Goal: Use online tool/utility: Utilize a website feature to perform a specific function

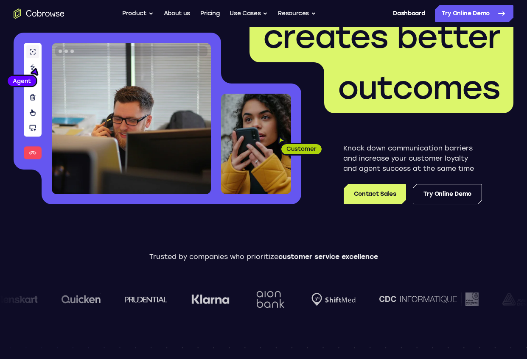
scroll to position [90, 0]
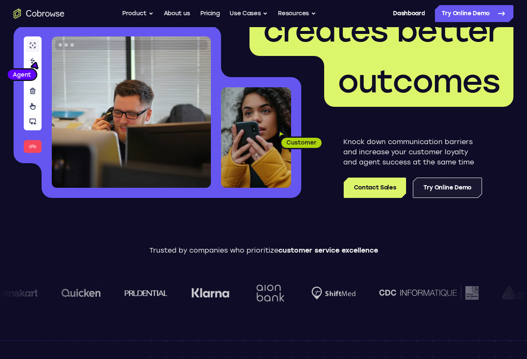
click at [449, 186] on link "Try Online Demo" at bounding box center [447, 188] width 69 height 20
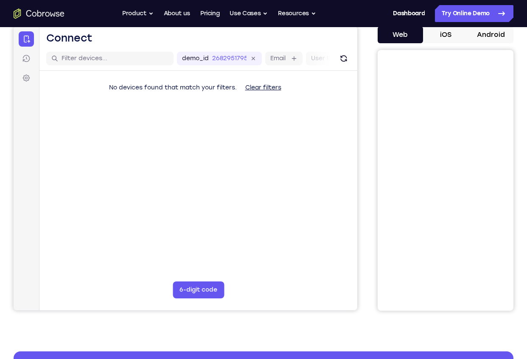
scroll to position [51, 0]
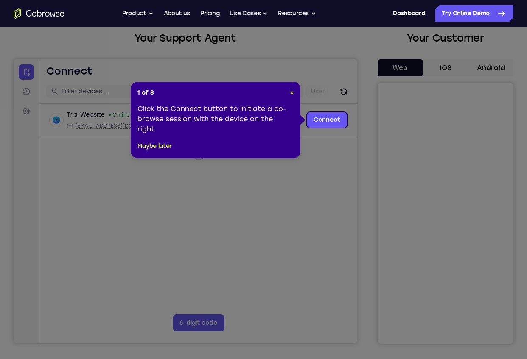
click at [290, 93] on span "×" at bounding box center [292, 92] width 4 height 7
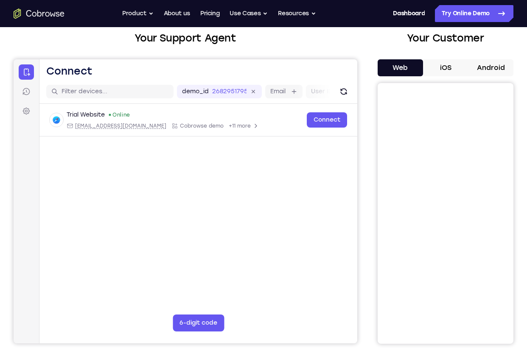
click at [444, 67] on button "iOS" at bounding box center [445, 67] width 45 height 17
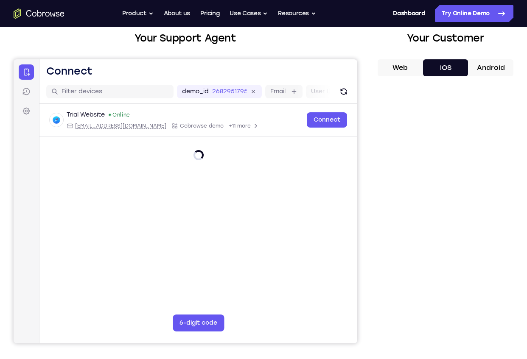
click at [197, 194] on div "Trial Website Online [EMAIL_ADDRESS][DOMAIN_NAME] Cobrowse demo +11 more [EMAIL…" at bounding box center [198, 152] width 318 height 97
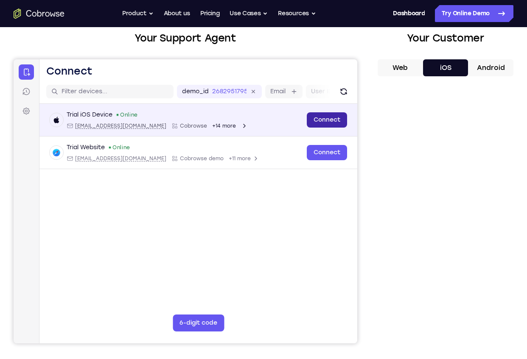
click at [331, 120] on link "Connect" at bounding box center [327, 119] width 40 height 15
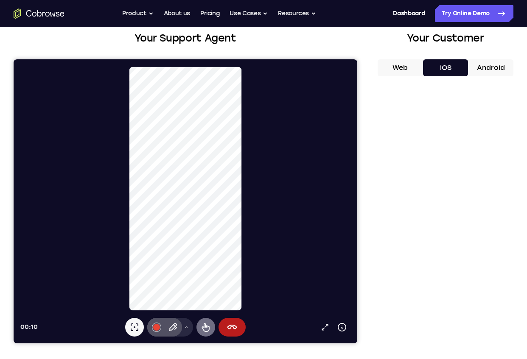
click at [203, 328] on icon at bounding box center [206, 327] width 10 height 10
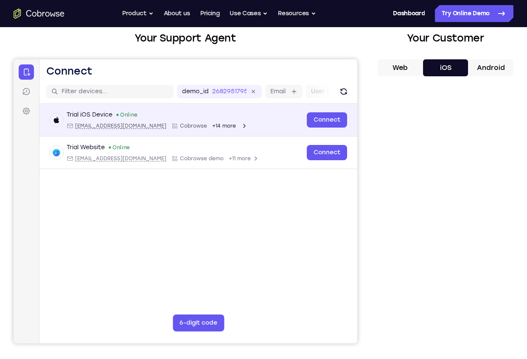
click at [229, 119] on div "Trial iOS Device Online [EMAIL_ADDRESS][DOMAIN_NAME] Cobrowse +14 more" at bounding box center [176, 120] width 252 height 19
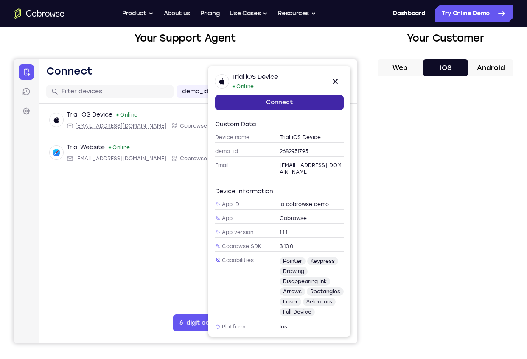
click at [304, 104] on link "Connect" at bounding box center [279, 102] width 129 height 15
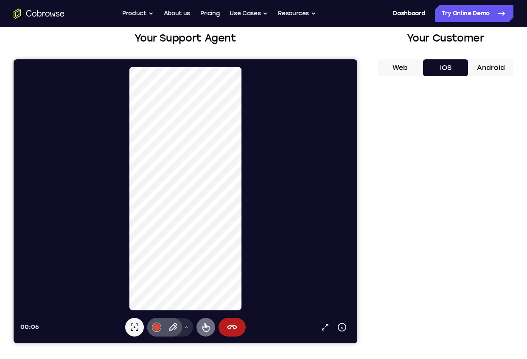
click at [204, 328] on icon at bounding box center [206, 327] width 8 height 9
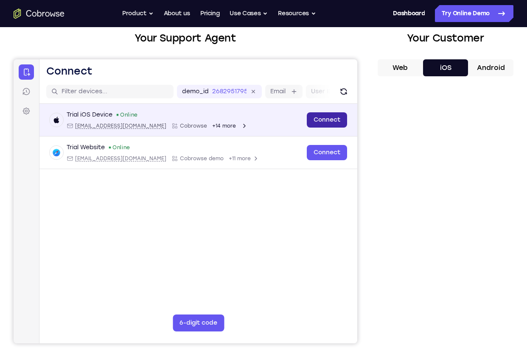
click at [321, 123] on link "Connect" at bounding box center [327, 119] width 40 height 15
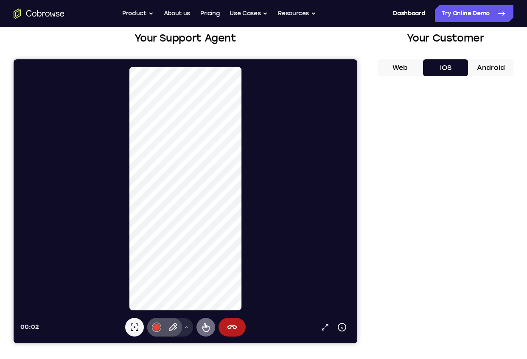
click at [201, 325] on icon at bounding box center [206, 327] width 10 height 10
